Goal: Transaction & Acquisition: Purchase product/service

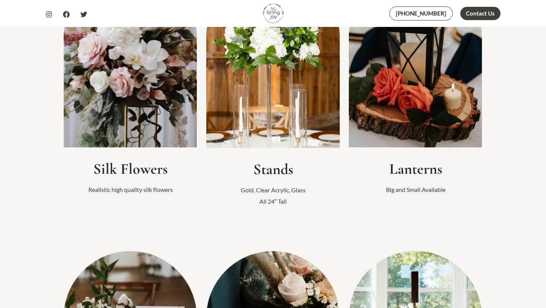
scroll to position [231, 0]
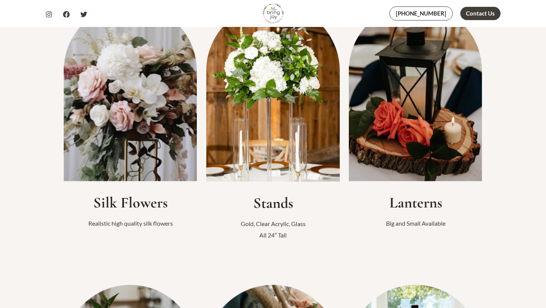
click at [133, 221] on p "Realistic high quality silk flowers" at bounding box center [130, 223] width 133 height 11
click at [133, 156] on img at bounding box center [130, 92] width 133 height 177
click at [133, 201] on h2 "Silk Flowers" at bounding box center [130, 202] width 133 height 18
click at [134, 228] on p "Realistic high quality silk flowers" at bounding box center [130, 223] width 133 height 11
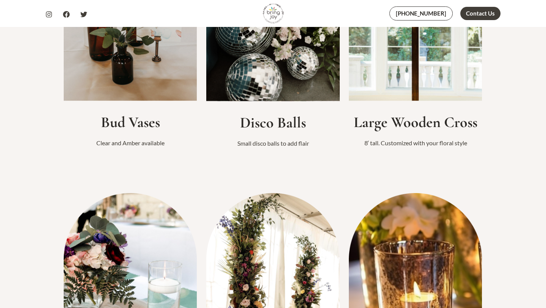
scroll to position [503, 0]
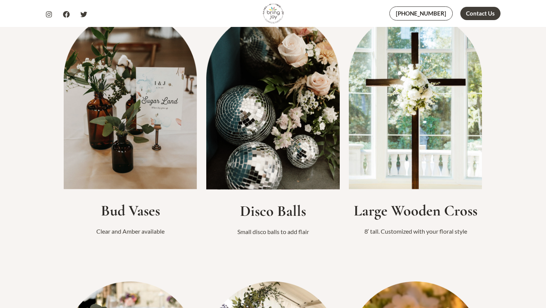
click at [274, 214] on h2 "Disco Balls" at bounding box center [272, 211] width 133 height 18
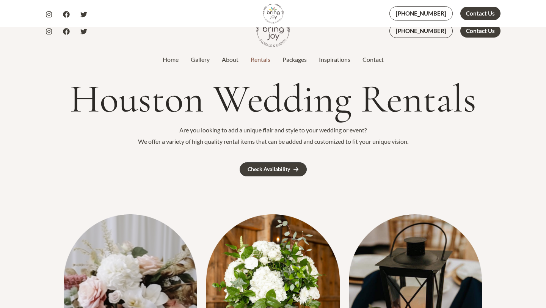
scroll to position [0, 0]
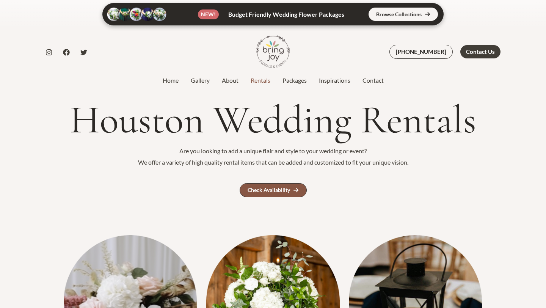
click at [274, 190] on div "Check Availability" at bounding box center [269, 189] width 42 height 5
click at [395, 17] on link at bounding box center [272, 14] width 341 height 22
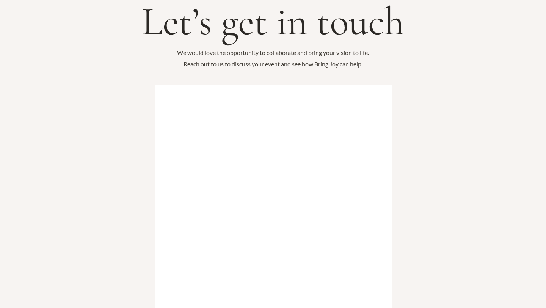
scroll to position [86, 0]
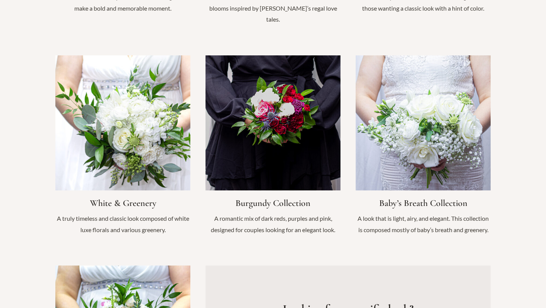
scroll to position [757, 0]
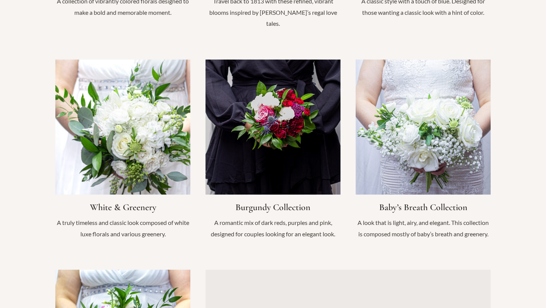
click at [110, 194] on link "Infobox Link" at bounding box center [122, 153] width 135 height 187
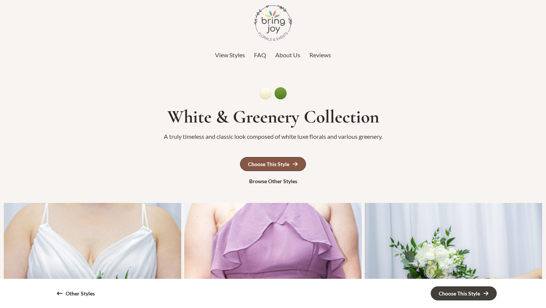
click at [250, 164] on div "Choose This Style" at bounding box center [268, 164] width 41 height 5
